Goal: Task Accomplishment & Management: Use online tool/utility

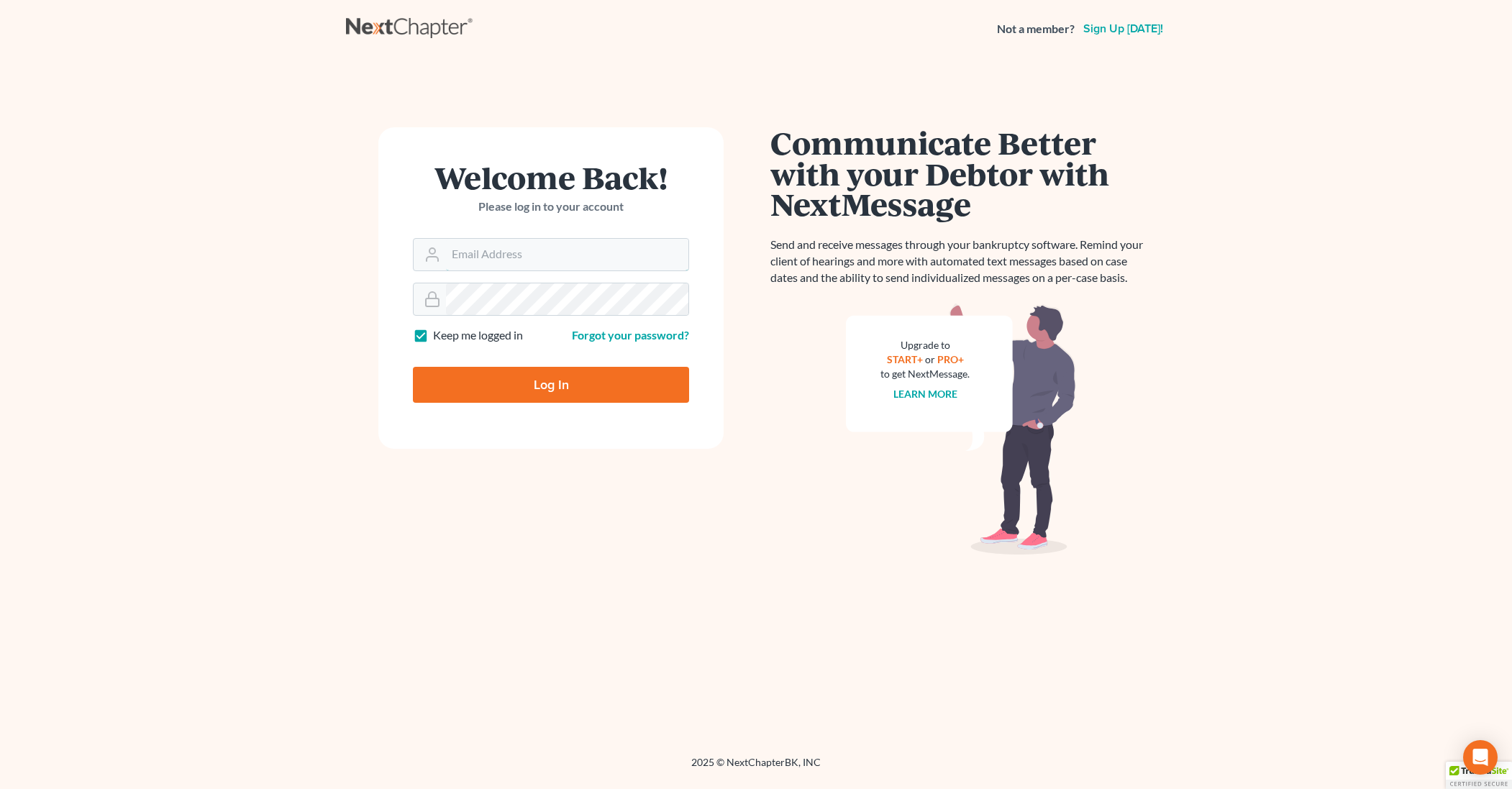
type input "[EMAIL_ADDRESS][DOMAIN_NAME]"
click at [495, 380] on input "Log In" at bounding box center [551, 385] width 276 height 36
type input "Thinking..."
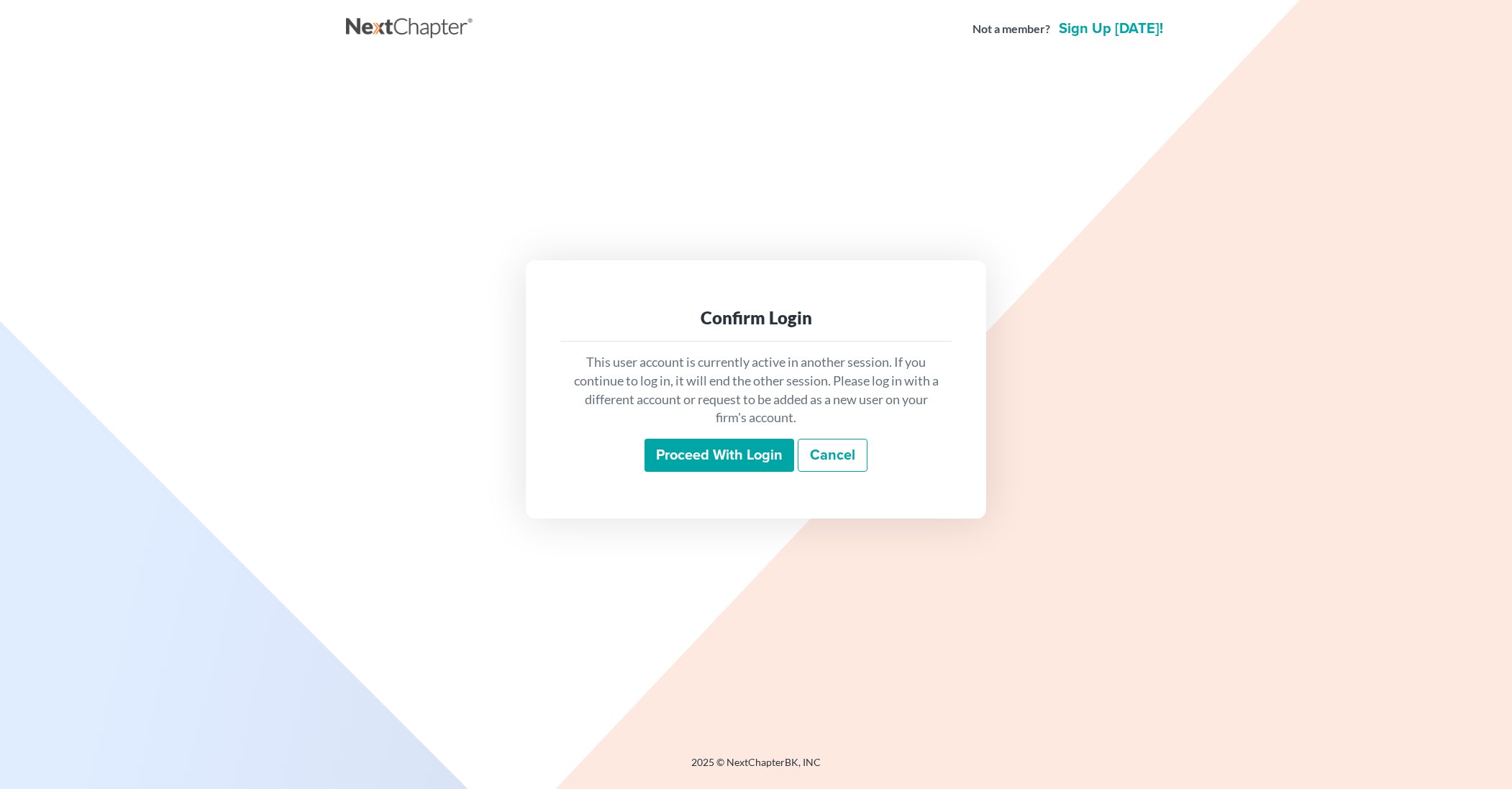
click at [722, 457] on input "Proceed with login" at bounding box center [720, 455] width 150 height 33
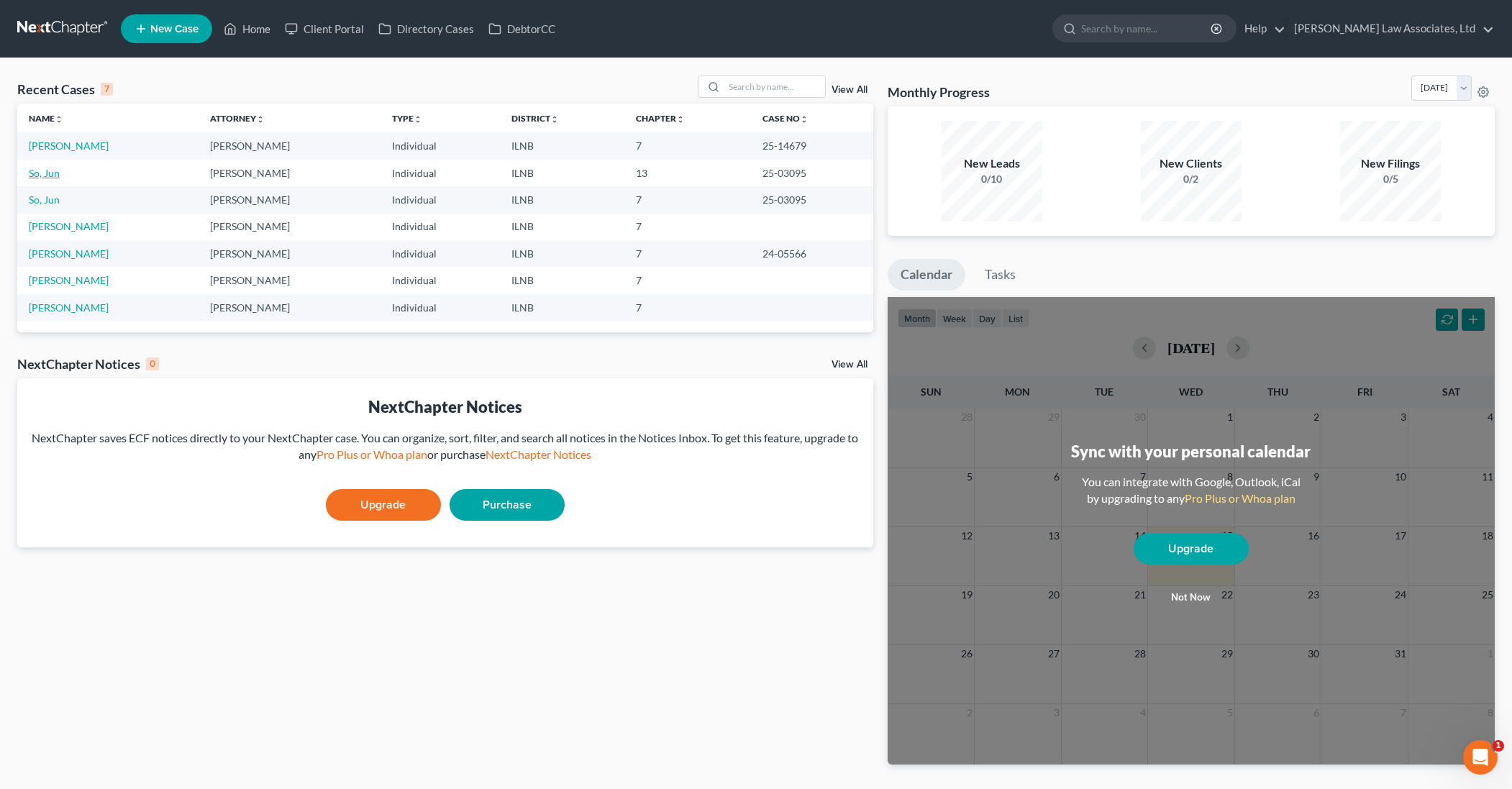
click at [45, 172] on link "So, Jun" at bounding box center [44, 172] width 31 height 13
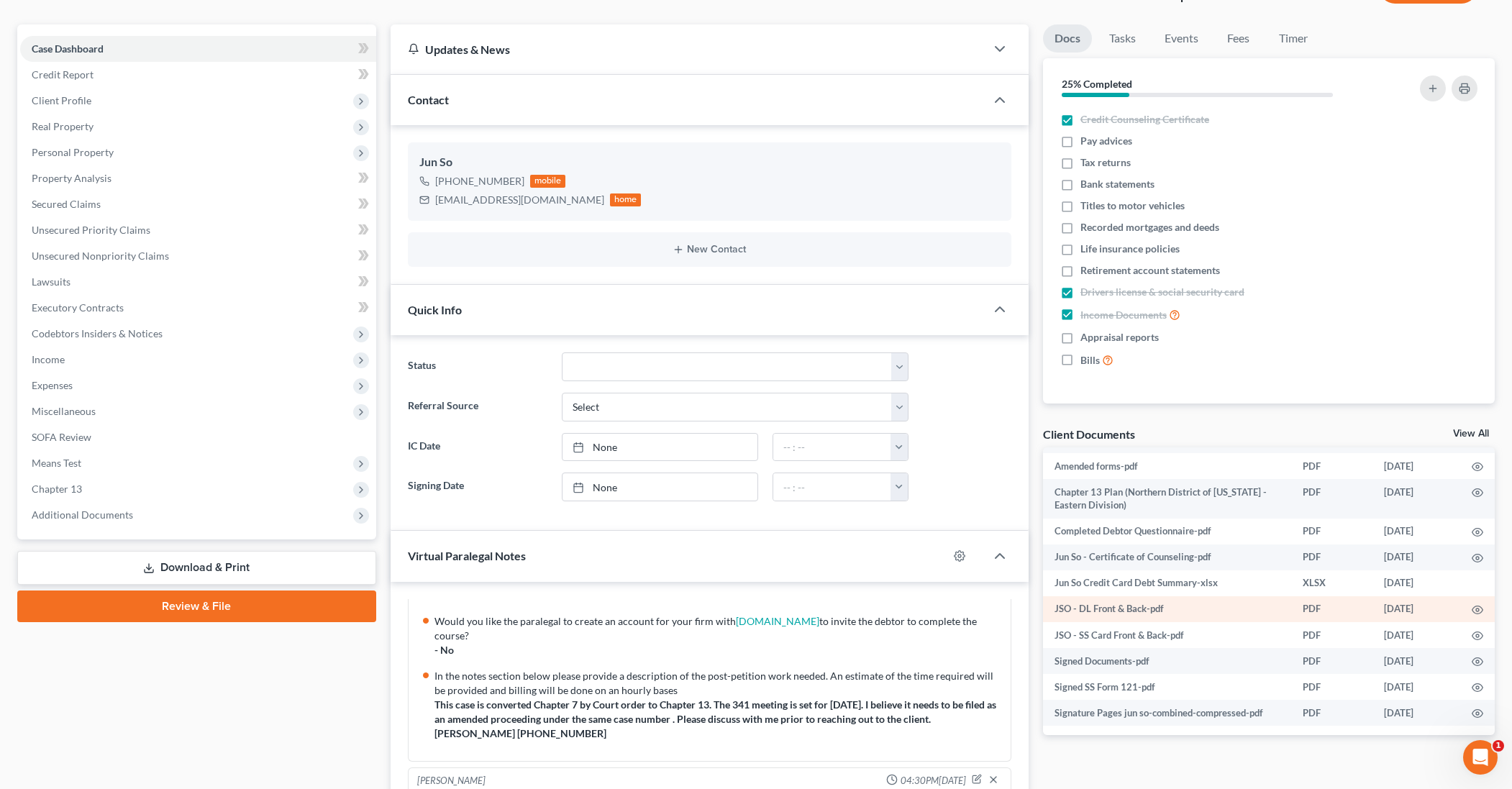
scroll to position [114, 0]
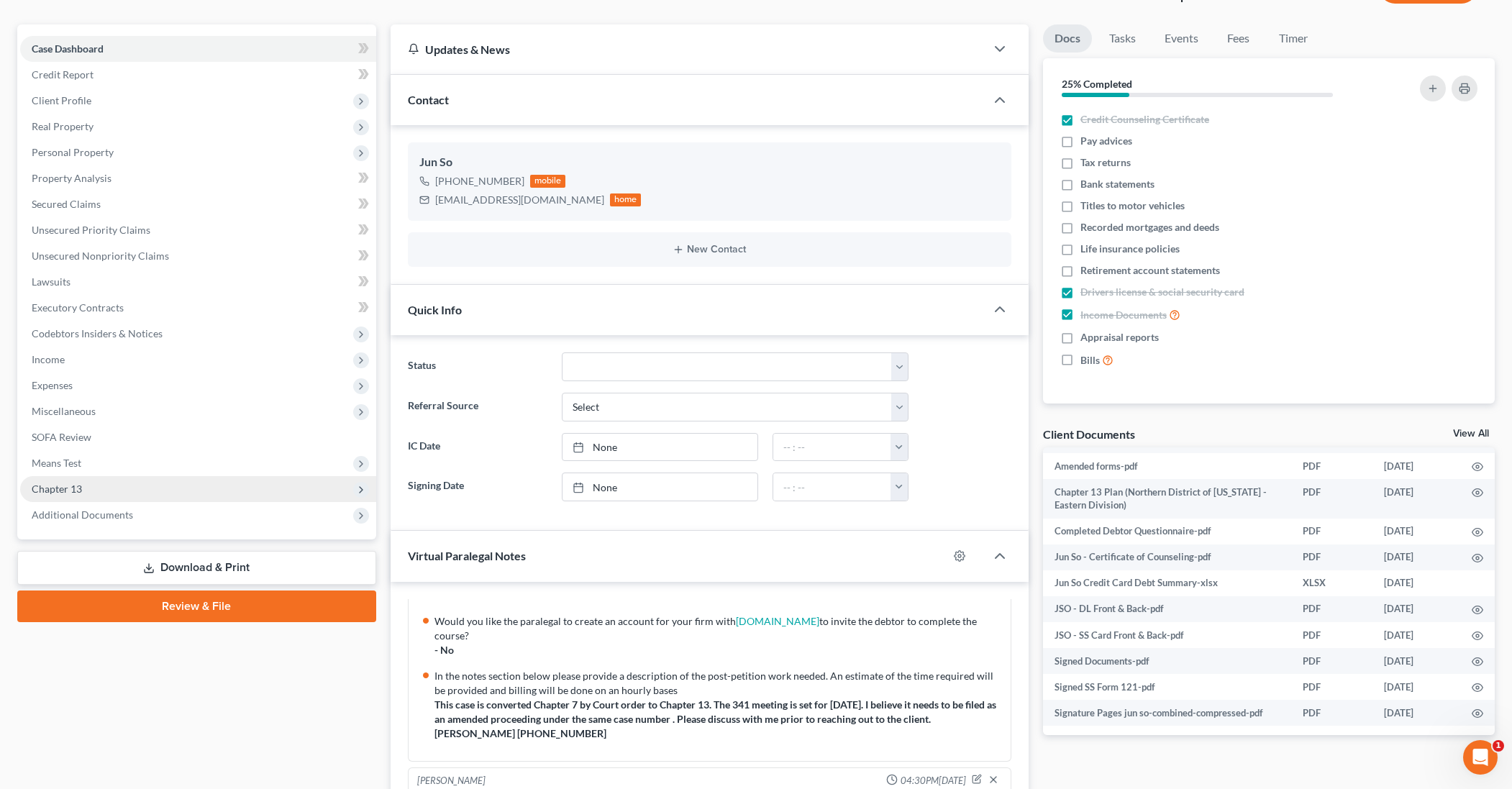
click at [187, 491] on span "Chapter 13" at bounding box center [198, 488] width 356 height 26
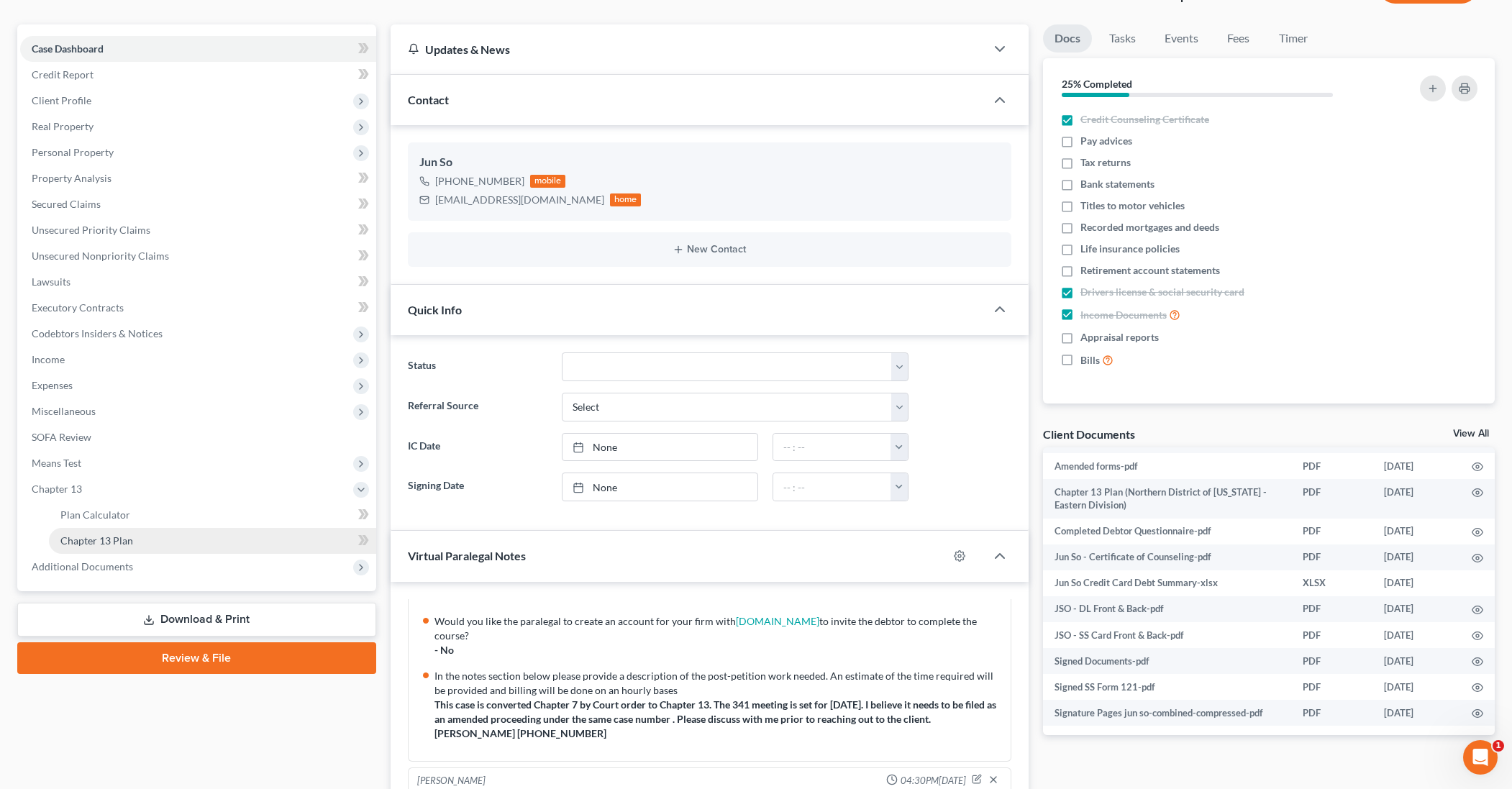
click at [194, 533] on link "Chapter 13 Plan" at bounding box center [213, 540] width 327 height 26
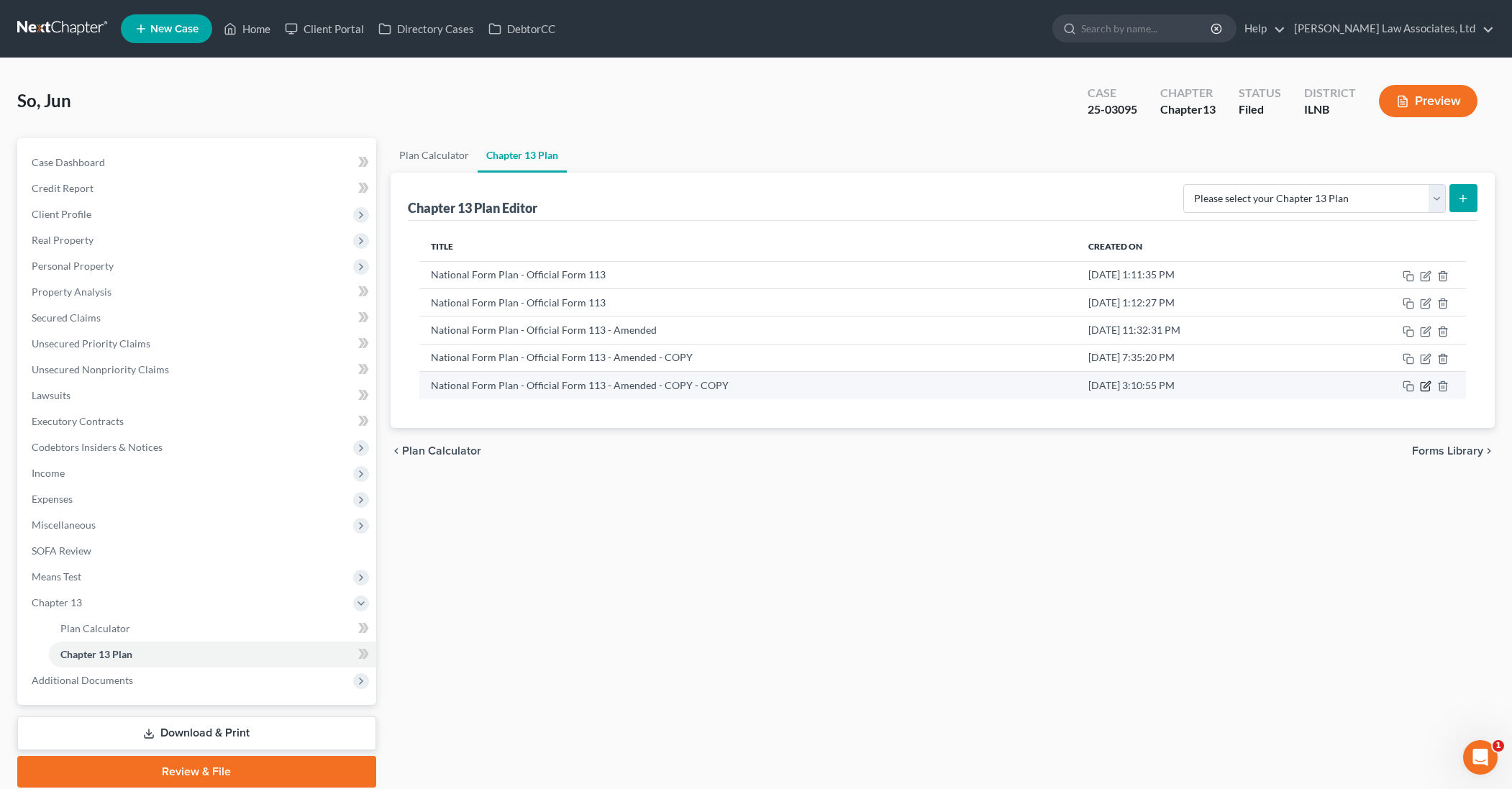
click at [1428, 389] on icon "button" at bounding box center [1426, 386] width 12 height 12
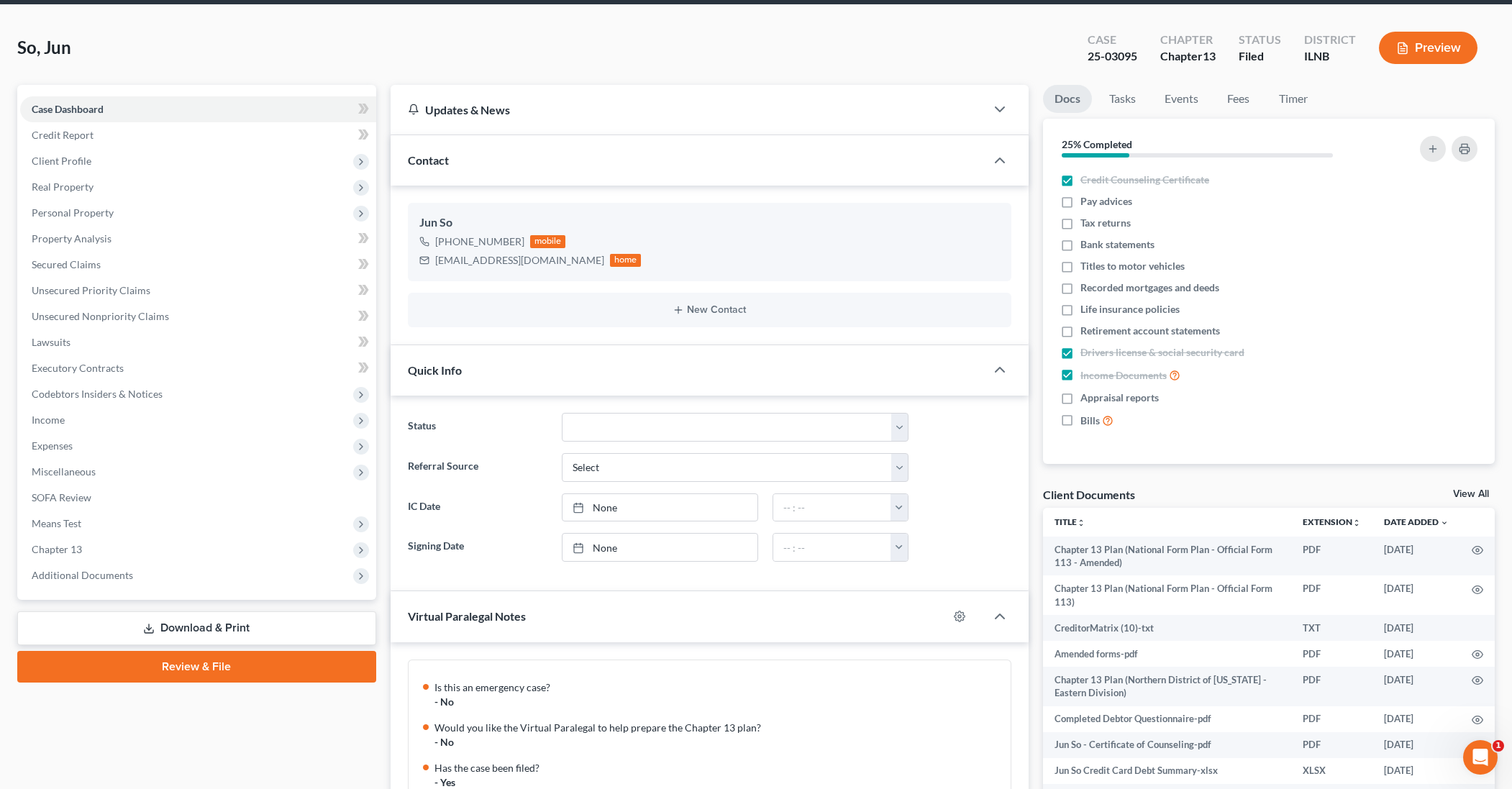
scroll to position [247, 0]
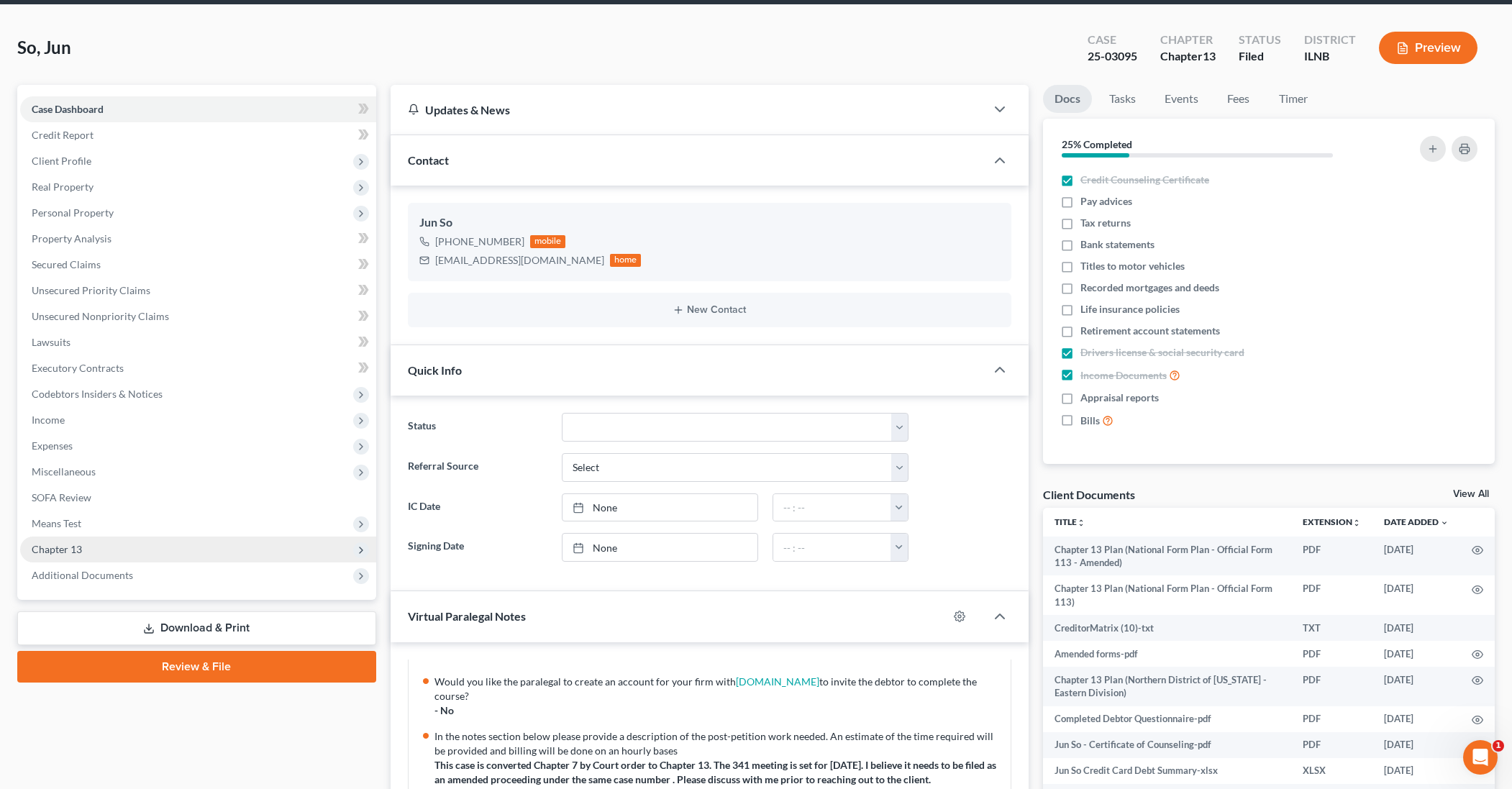
click at [338, 549] on span "Chapter 13" at bounding box center [198, 549] width 356 height 26
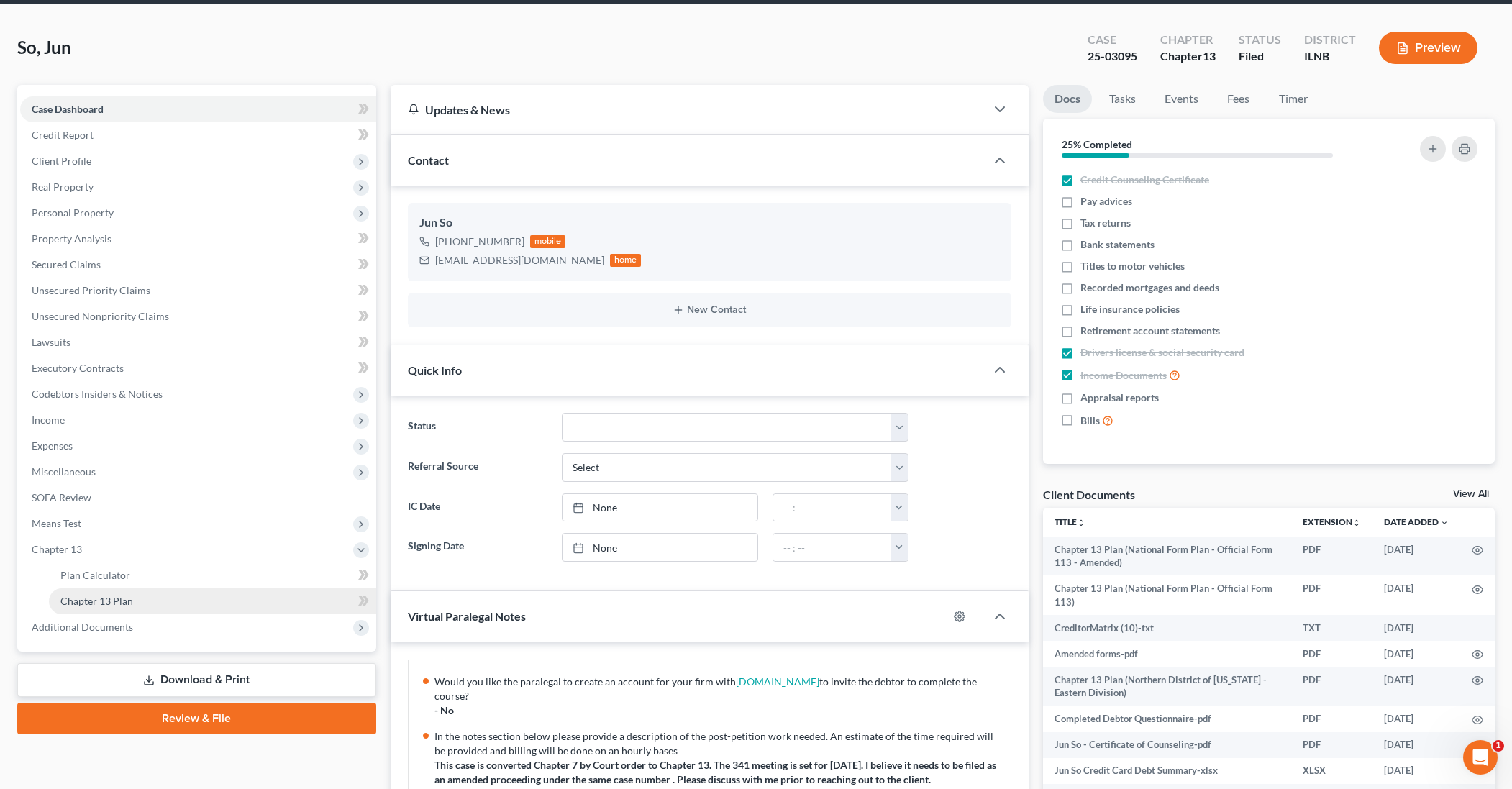
click at [322, 595] on link "Chapter 13 Plan" at bounding box center [213, 601] width 327 height 26
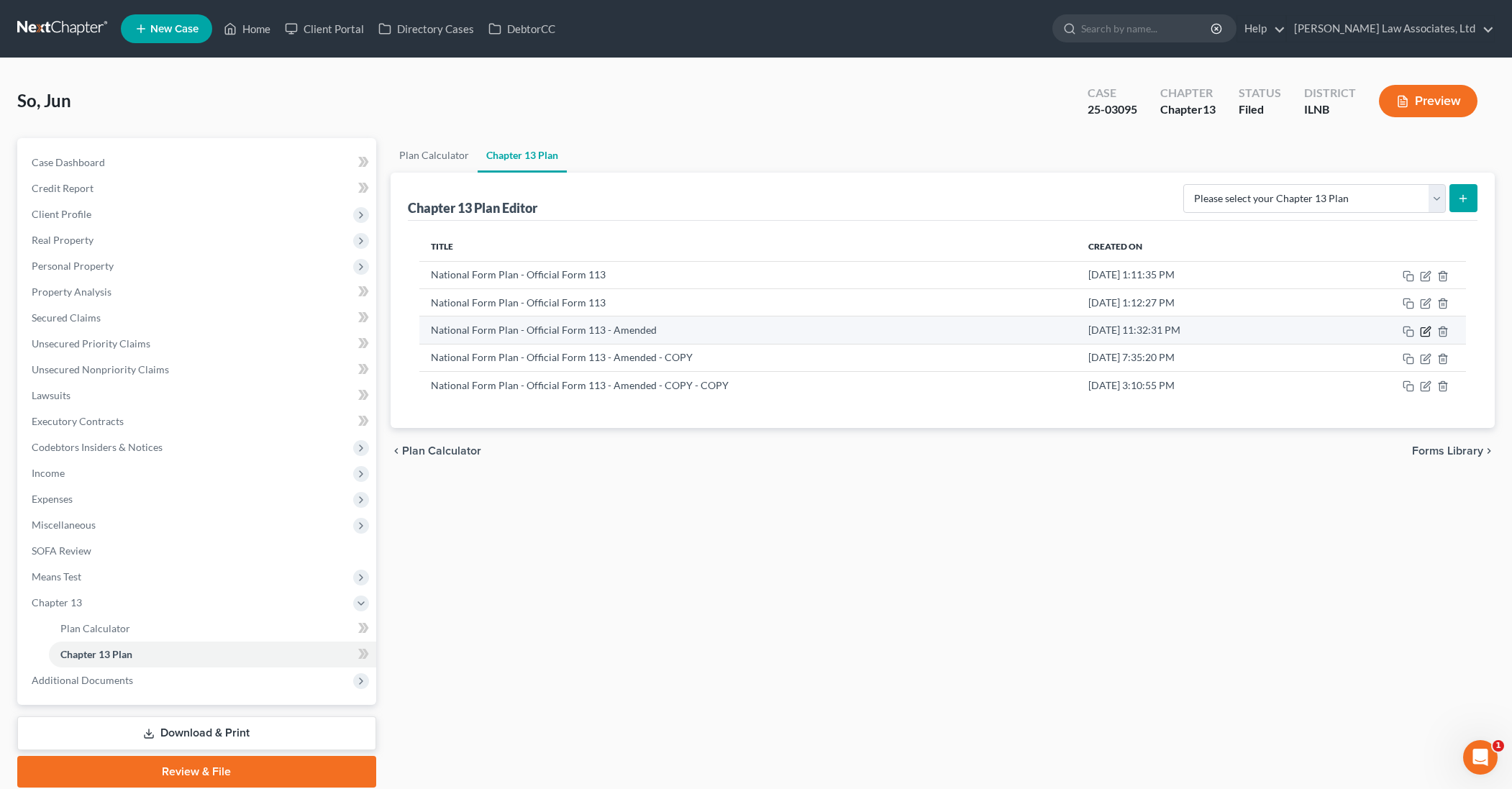
click at [1426, 332] on icon "button" at bounding box center [1427, 329] width 7 height 7
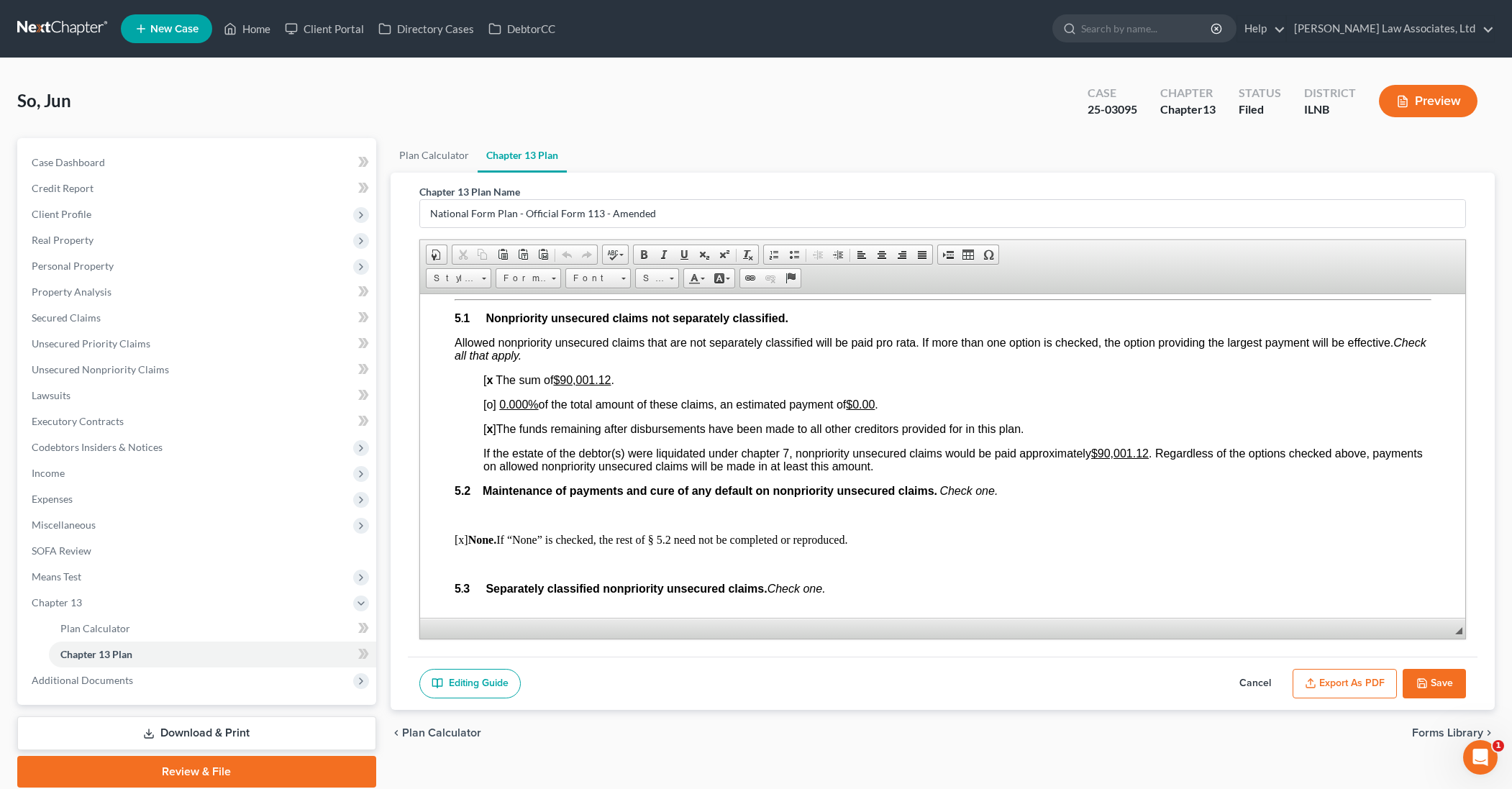
scroll to position [2836, 0]
click at [350, 629] on body "Home New Case Client Portal Directory Cases DebtorCC [PERSON_NAME] Law Associat…" at bounding box center [756, 421] width 1512 height 842
click at [111, 628] on span "Plan Calculator" at bounding box center [96, 628] width 70 height 13
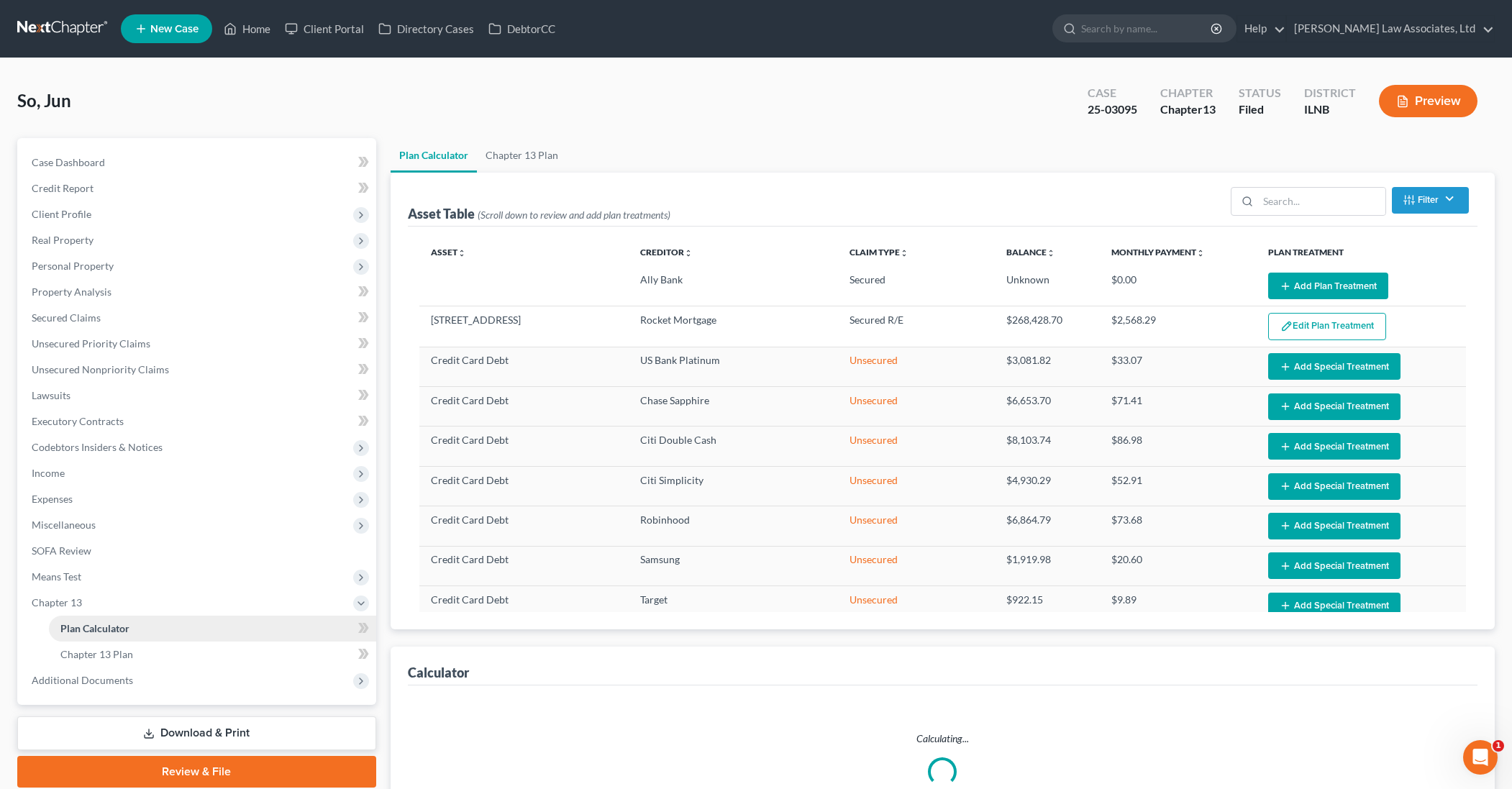
select select "59"
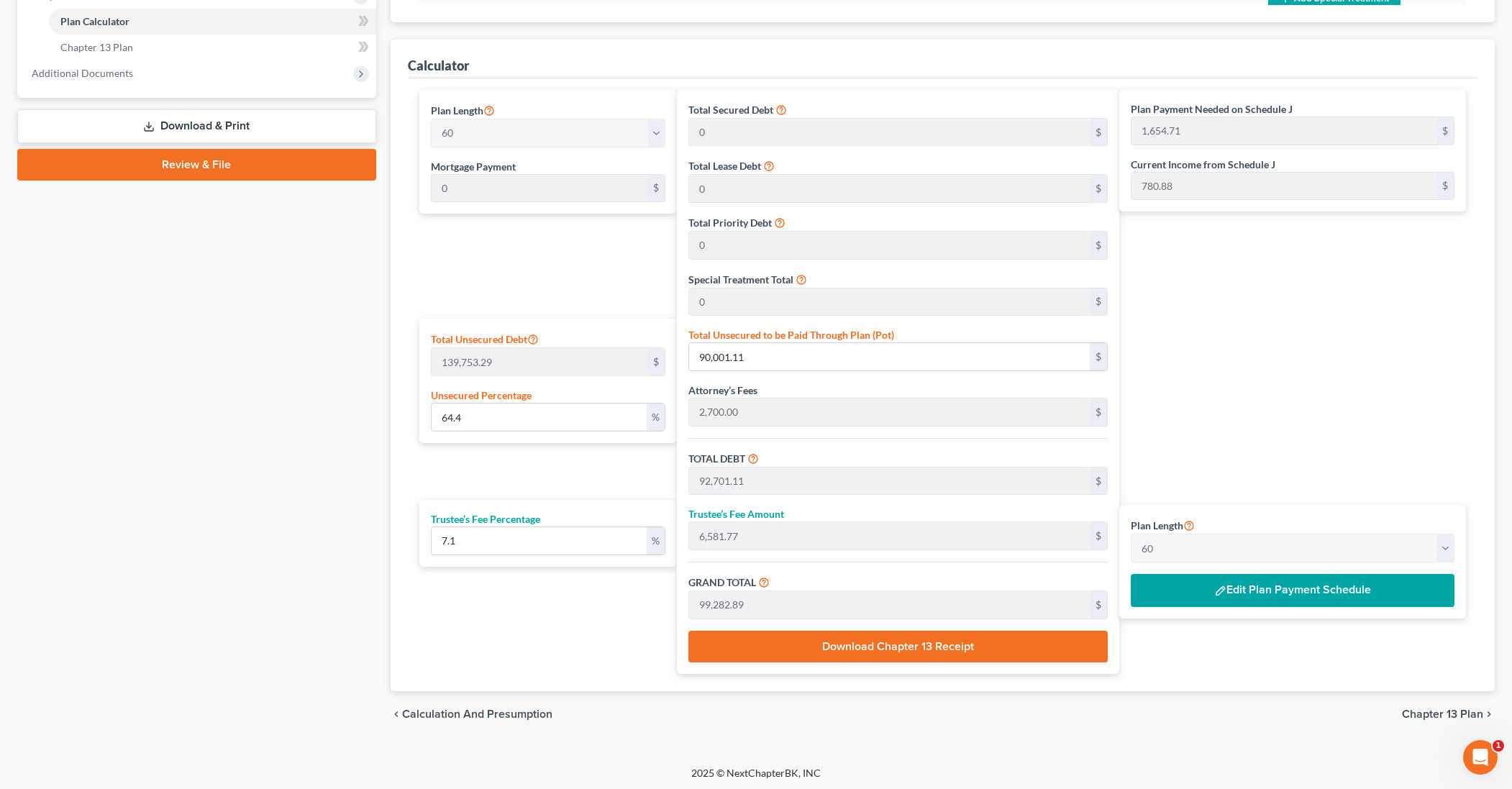
scroll to position [606, 0]
click at [1191, 597] on button "Edit Plan Payment Schedule" at bounding box center [1292, 591] width 324 height 33
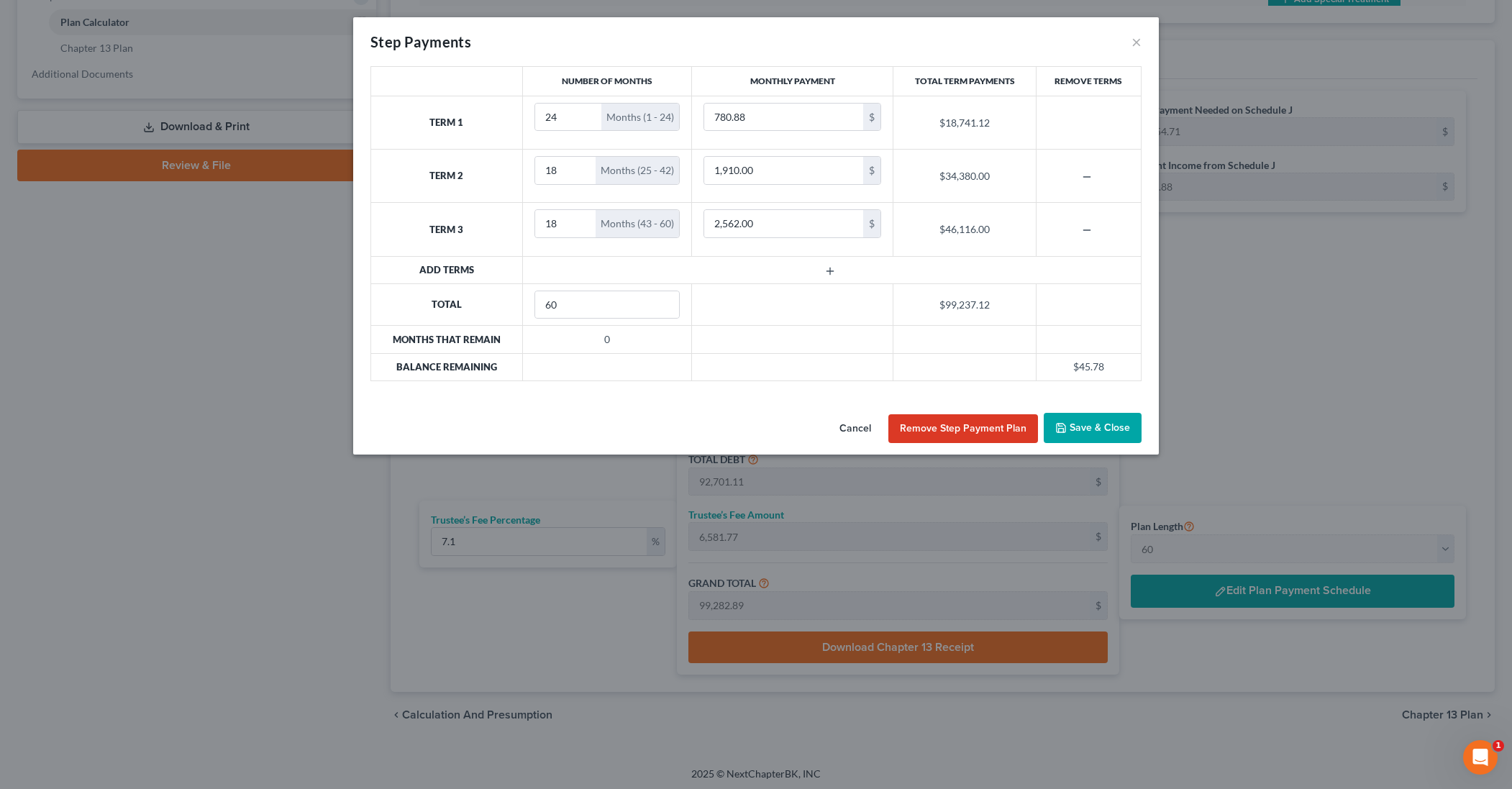
click at [1072, 428] on button "Save & Close" at bounding box center [1093, 428] width 98 height 30
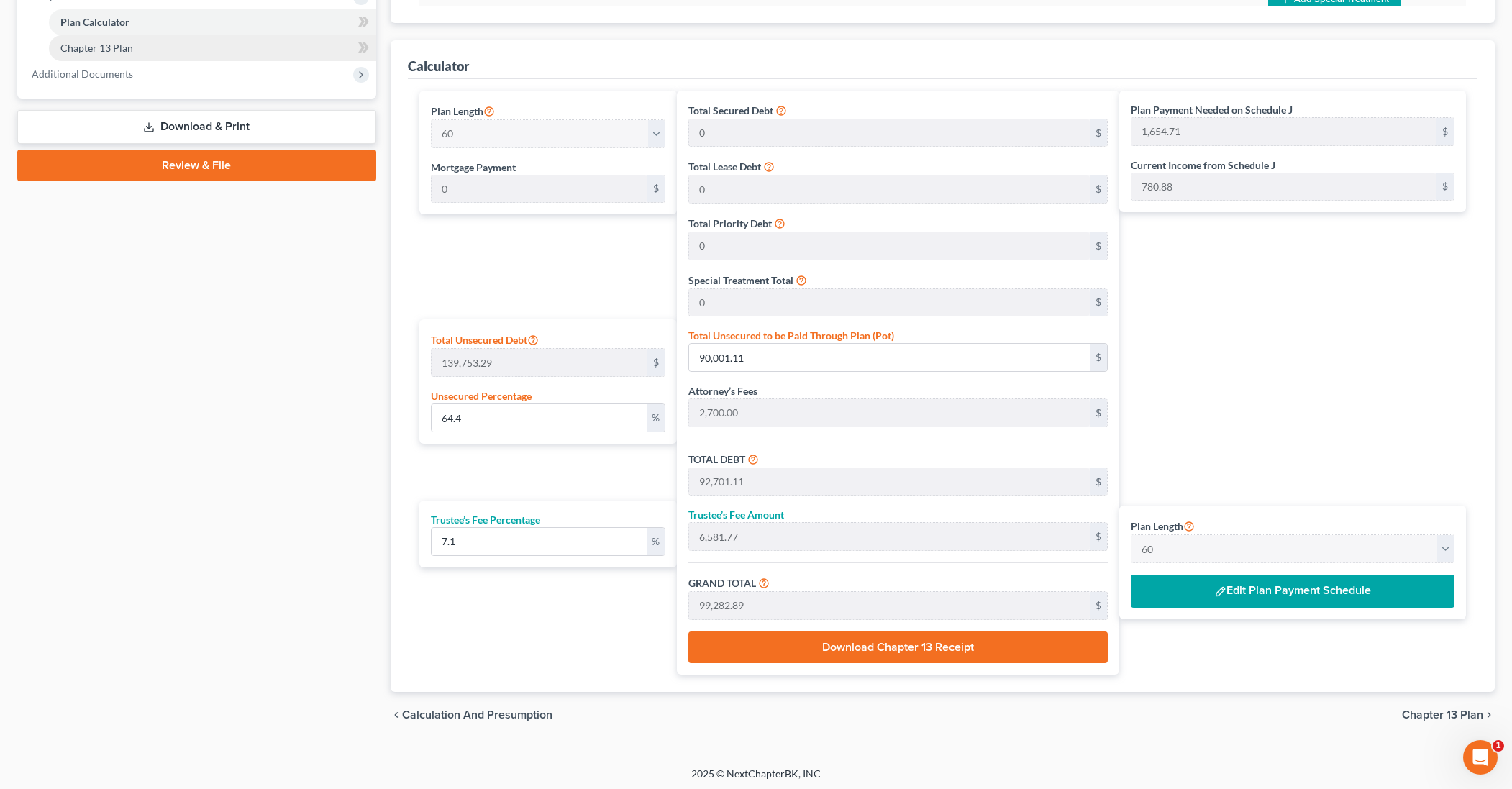
click at [153, 50] on link "Chapter 13 Plan" at bounding box center [213, 48] width 327 height 26
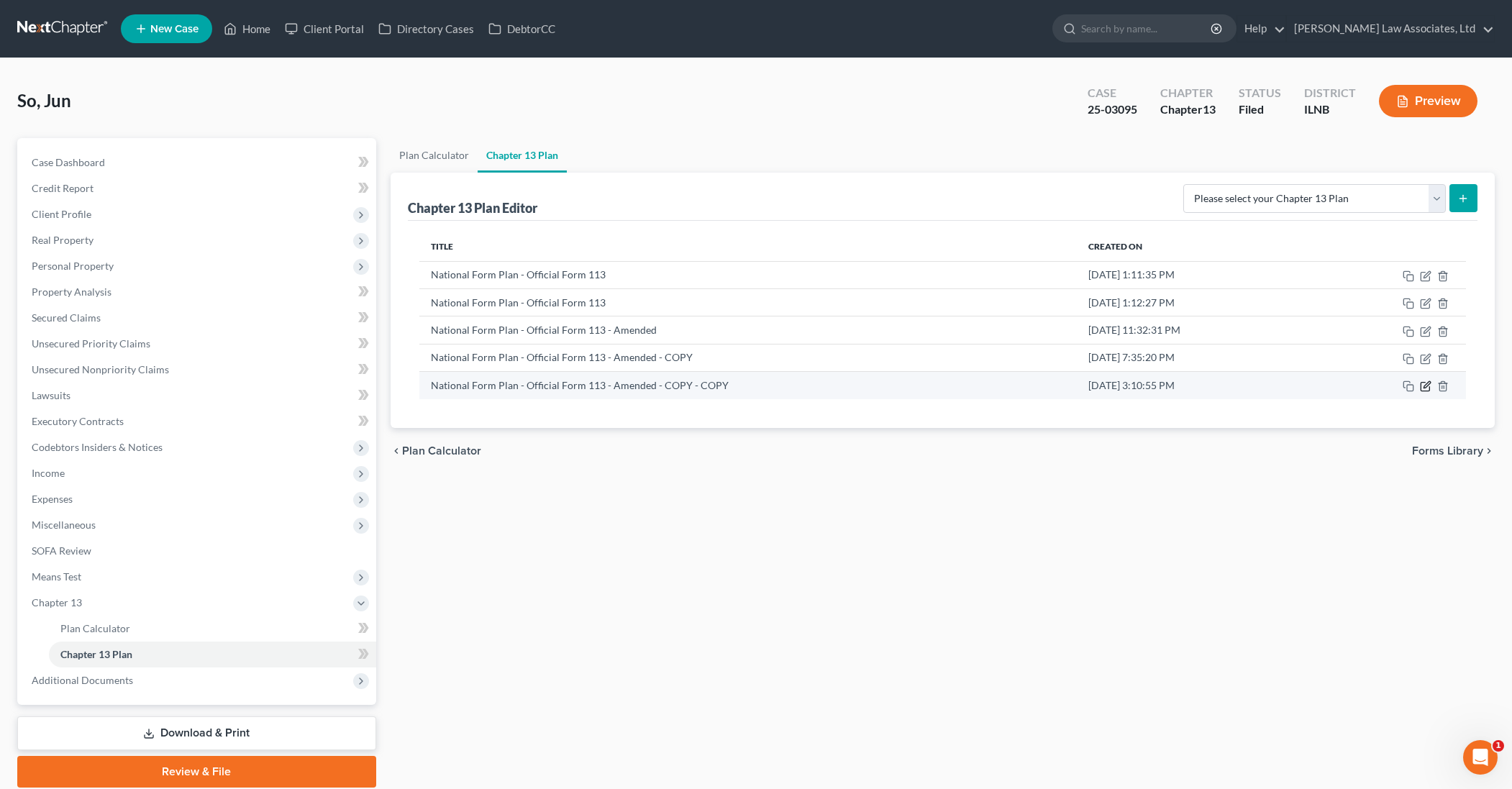
click at [1423, 389] on icon "button" at bounding box center [1426, 386] width 12 height 12
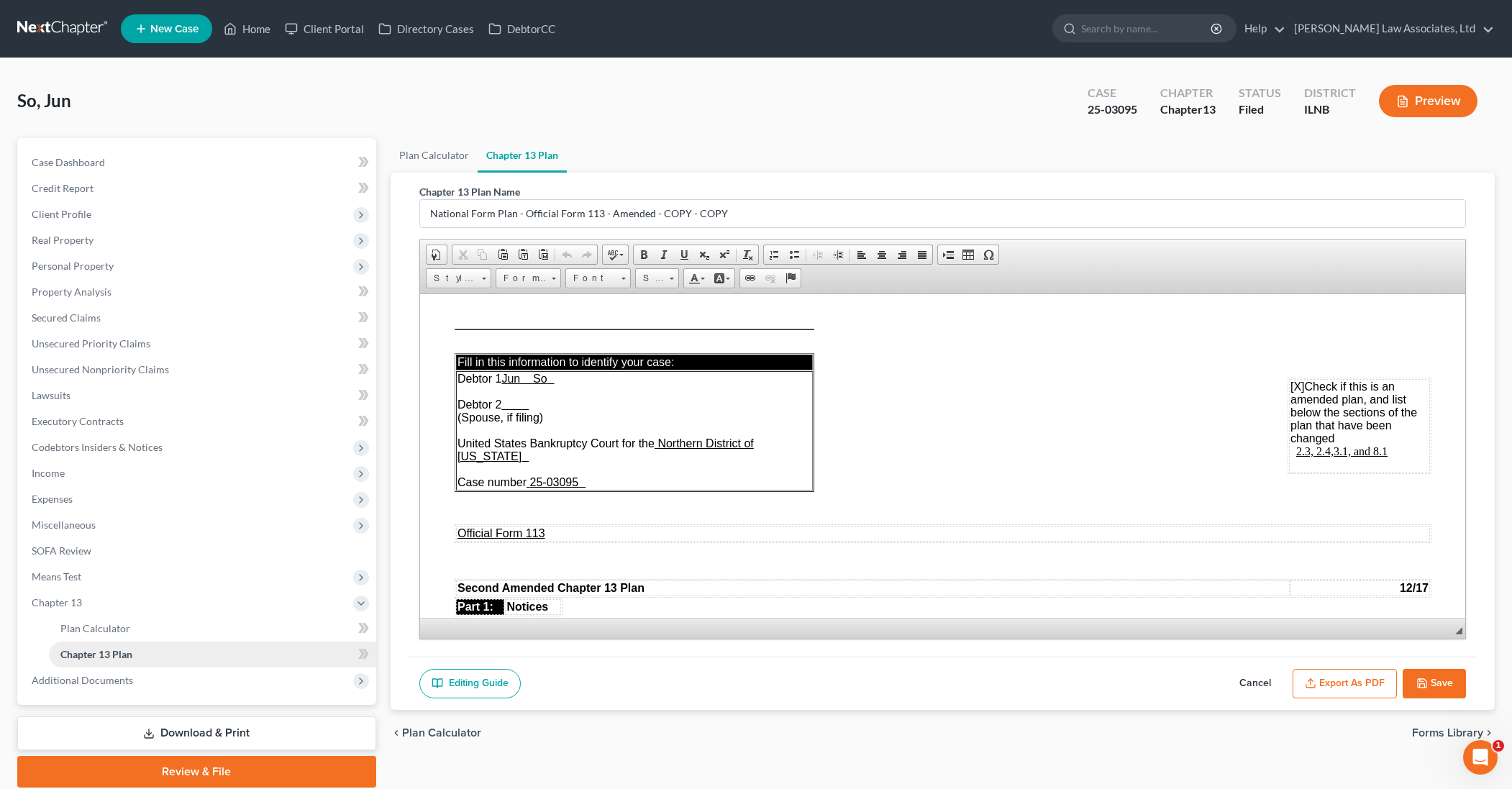
scroll to position [1, 0]
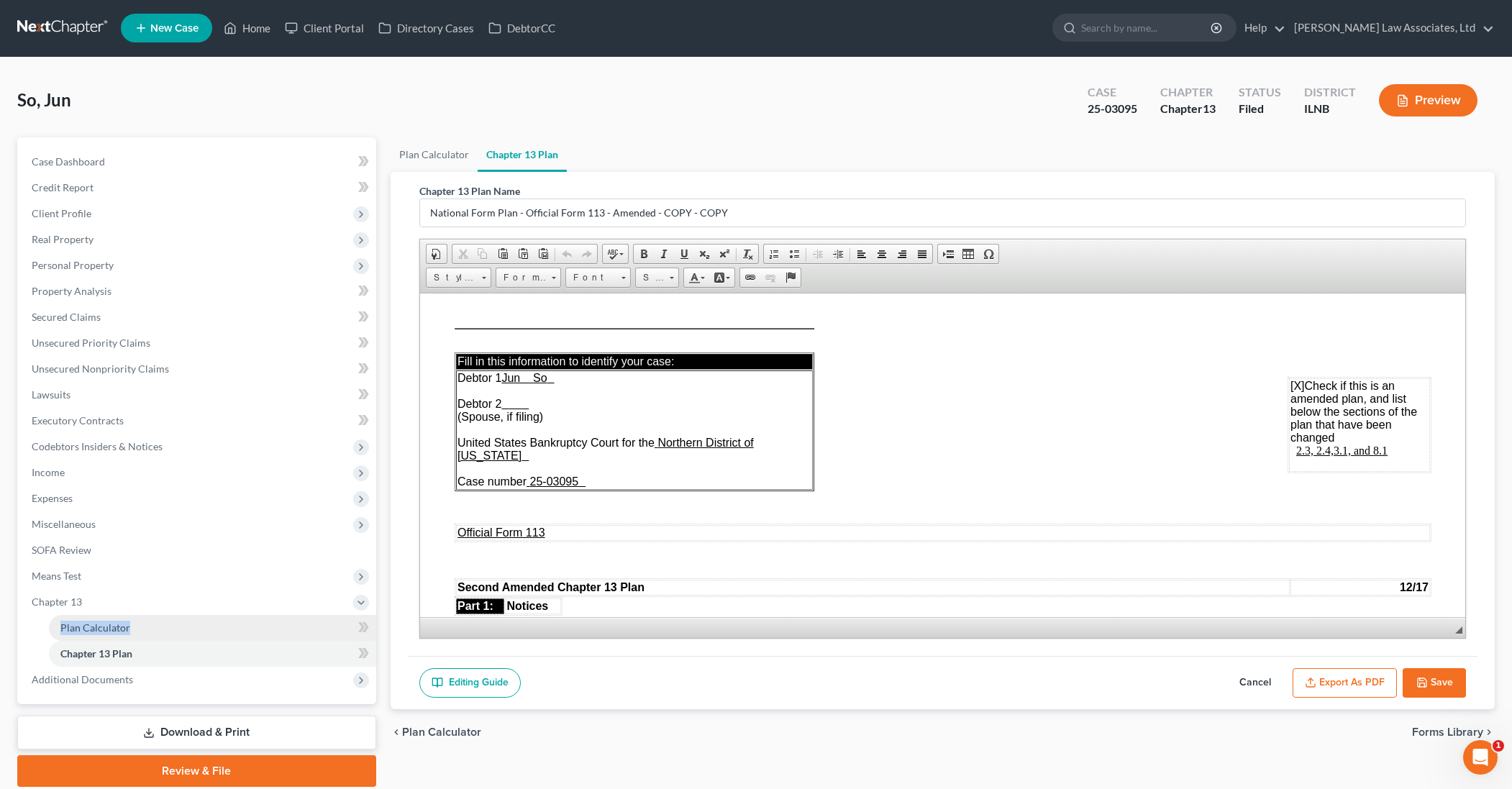
click at [142, 628] on link "Plan Calculator" at bounding box center [213, 628] width 327 height 26
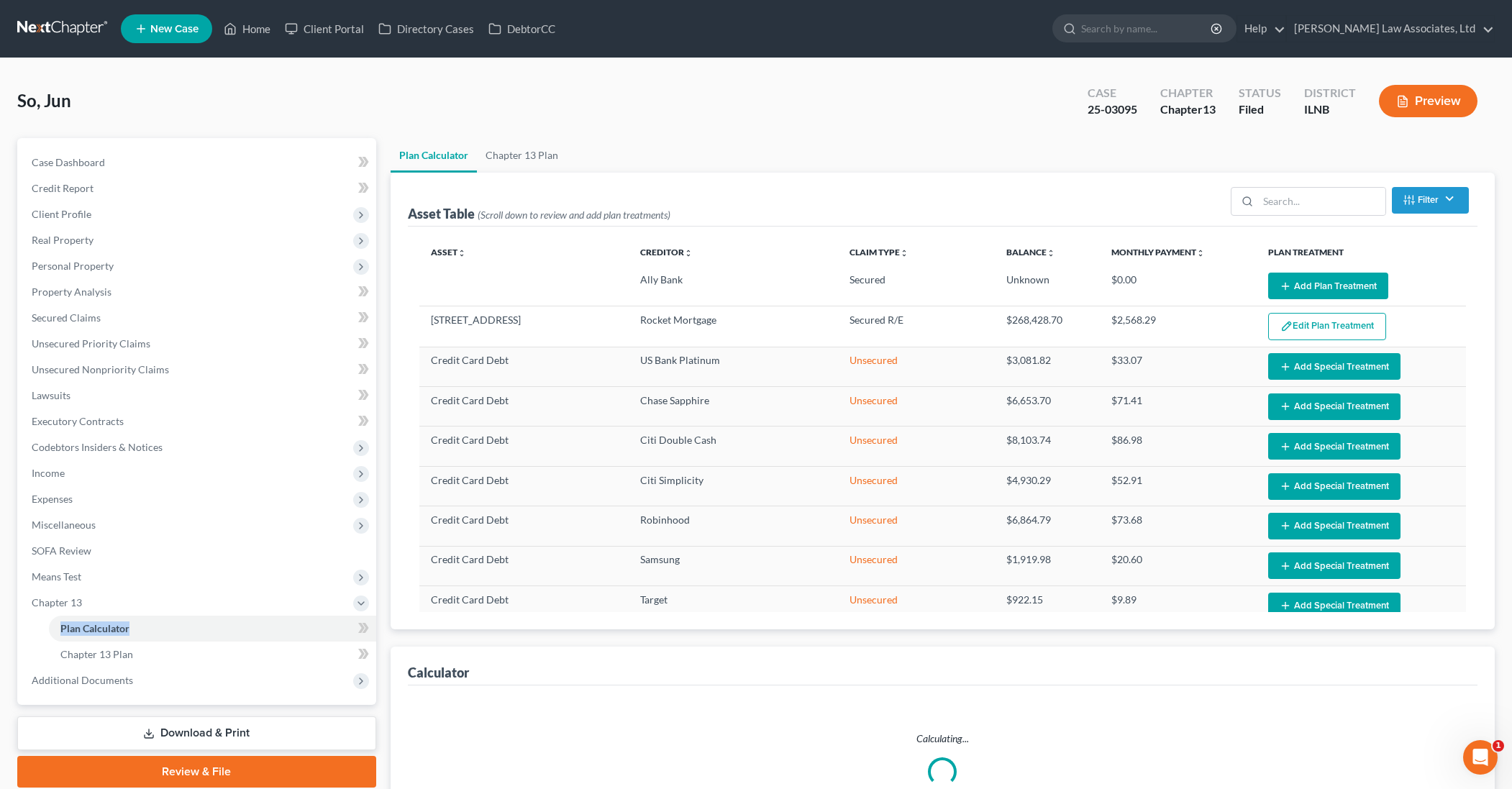
select select "59"
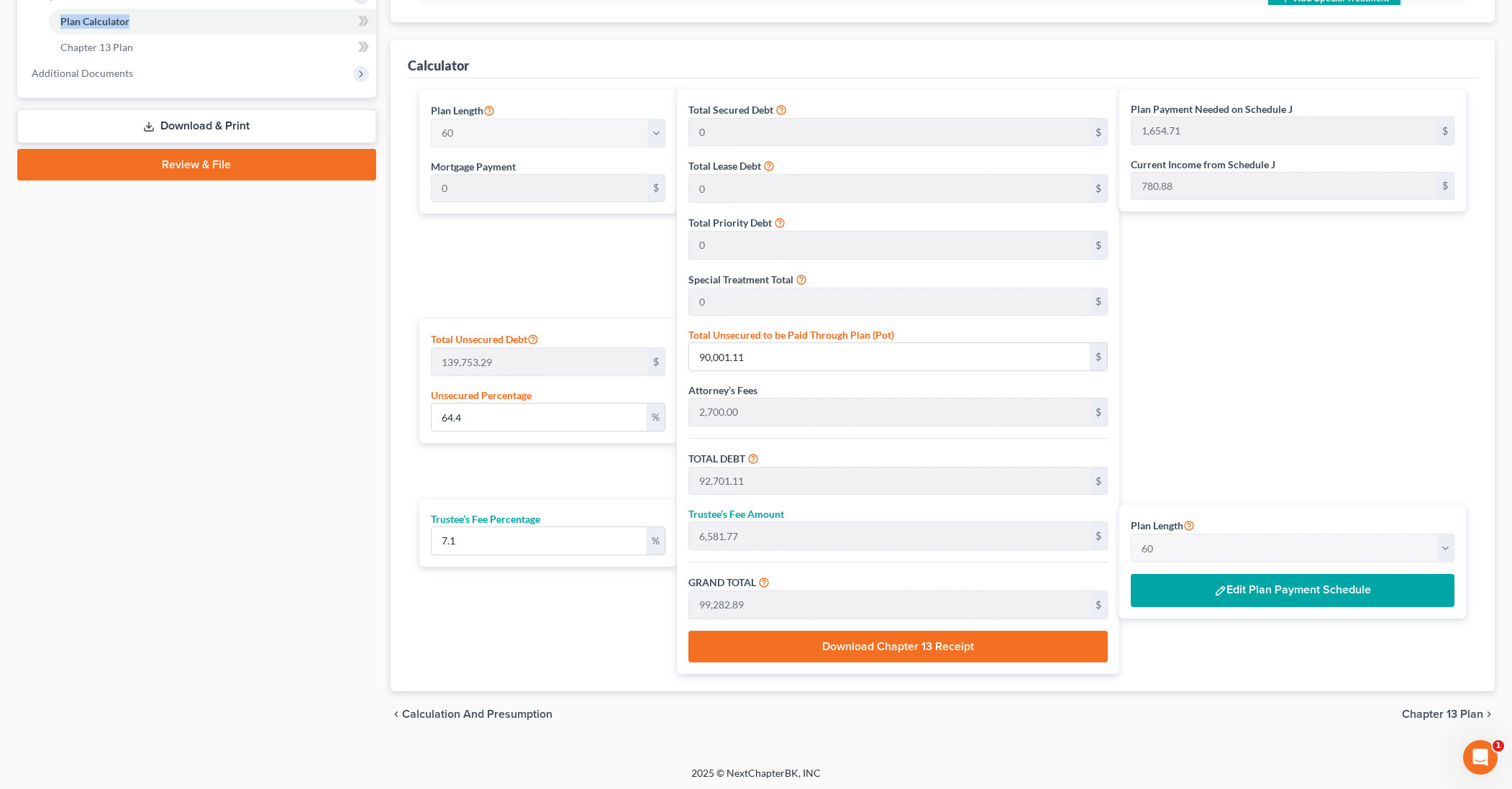
scroll to position [606, 0]
click at [1174, 586] on button "Edit Plan Payment Schedule" at bounding box center [1292, 591] width 324 height 33
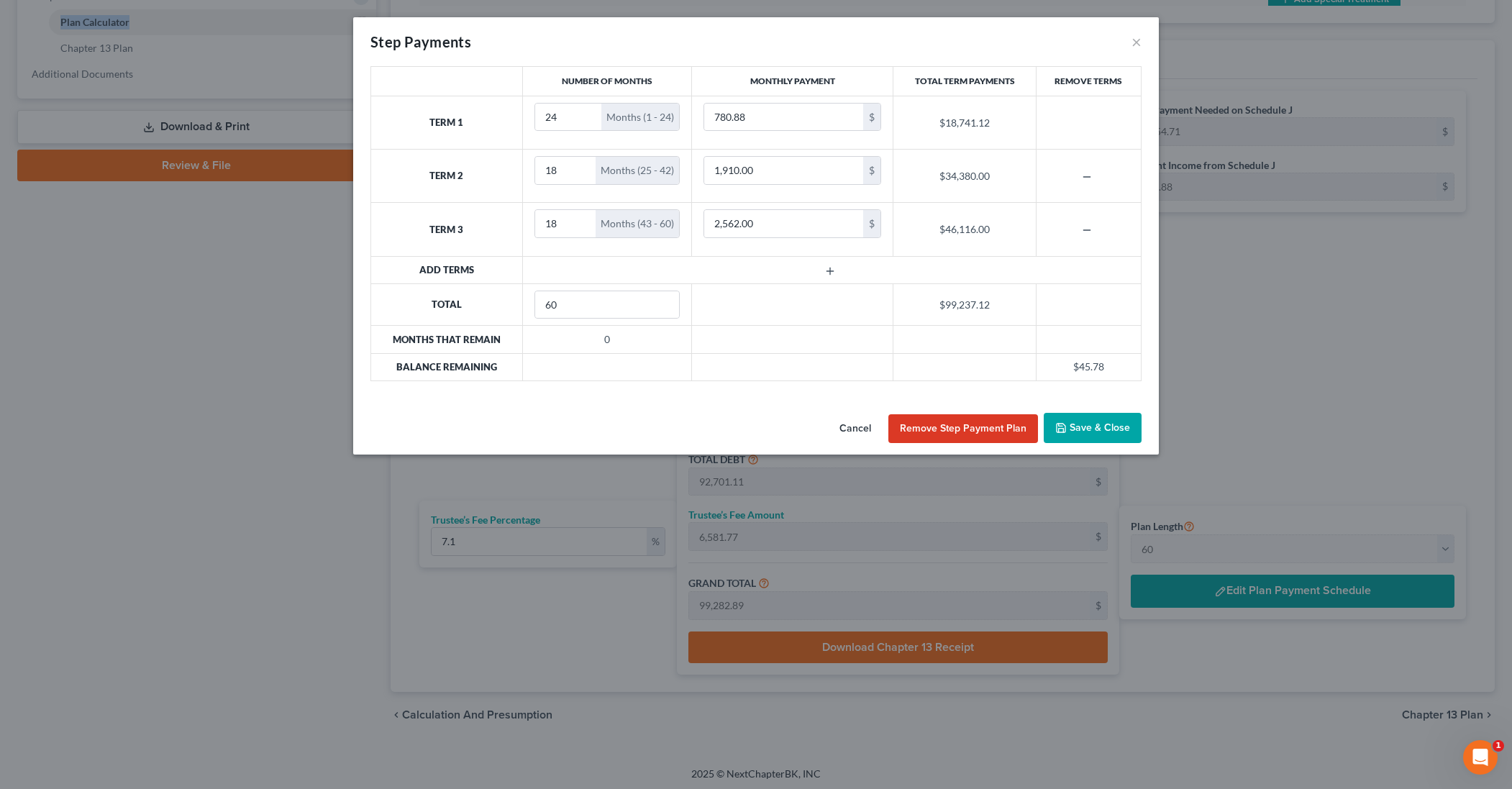
click at [1106, 436] on button "Save & Close" at bounding box center [1093, 428] width 98 height 30
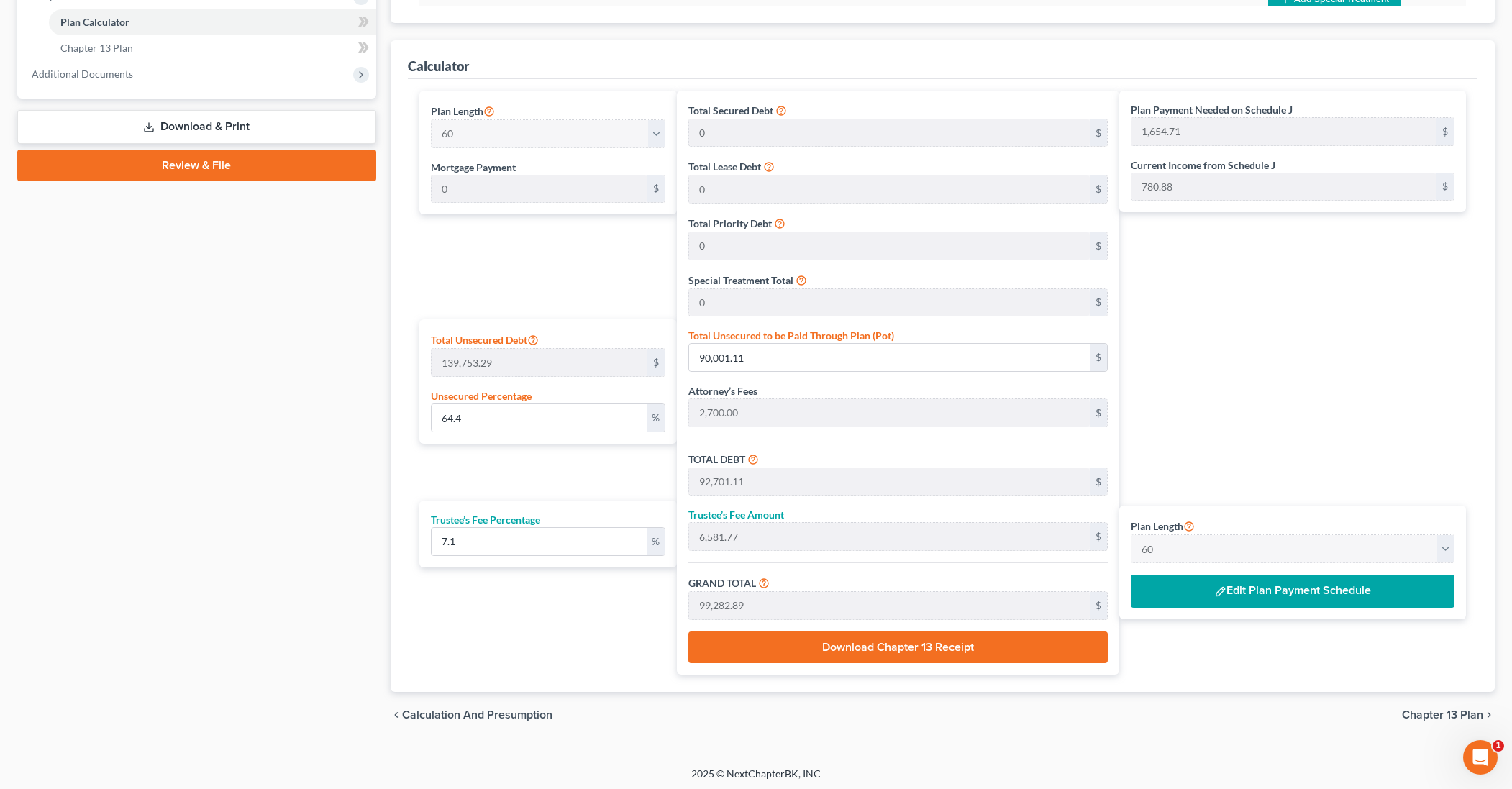
click at [1305, 281] on div "Plan Payment Needed on Schedule J 1,654.71 $ Current Income from Schedule J 780…" at bounding box center [1297, 382] width 354 height 584
click at [234, 49] on link "Chapter 13 Plan" at bounding box center [213, 48] width 327 height 26
